Goal: Information Seeking & Learning: Learn about a topic

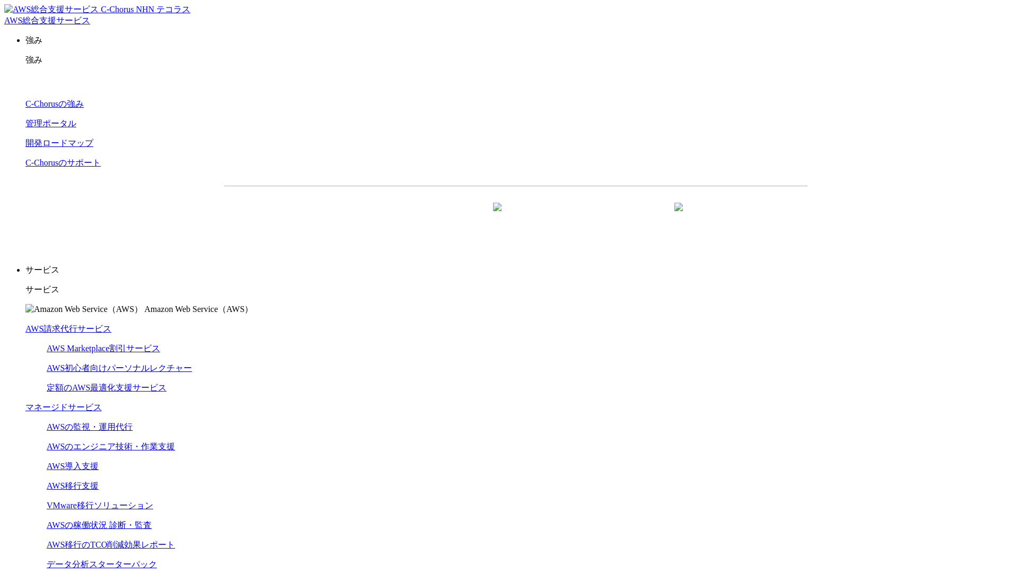
scroll to position [3093, 0]
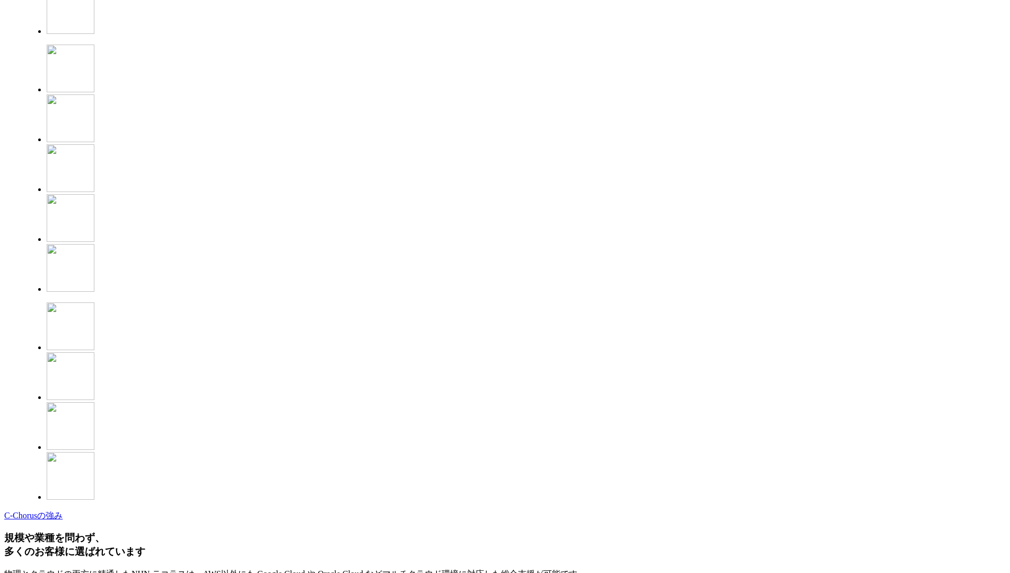
scroll to position [2716, 0]
